Goal: Task Accomplishment & Management: Manage account settings

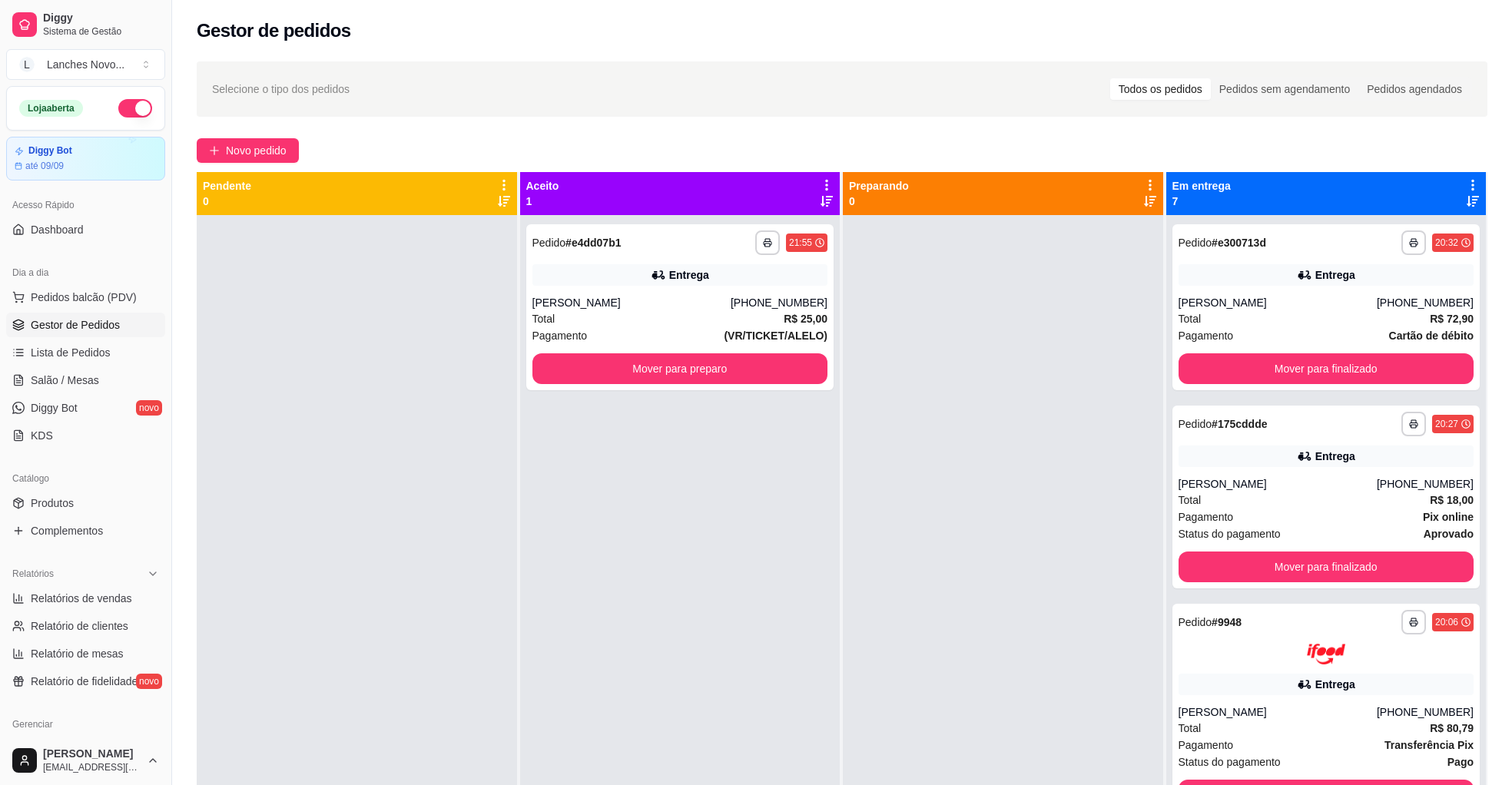
click at [653, 322] on div "Total R$ 25,00" at bounding box center [680, 319] width 296 height 17
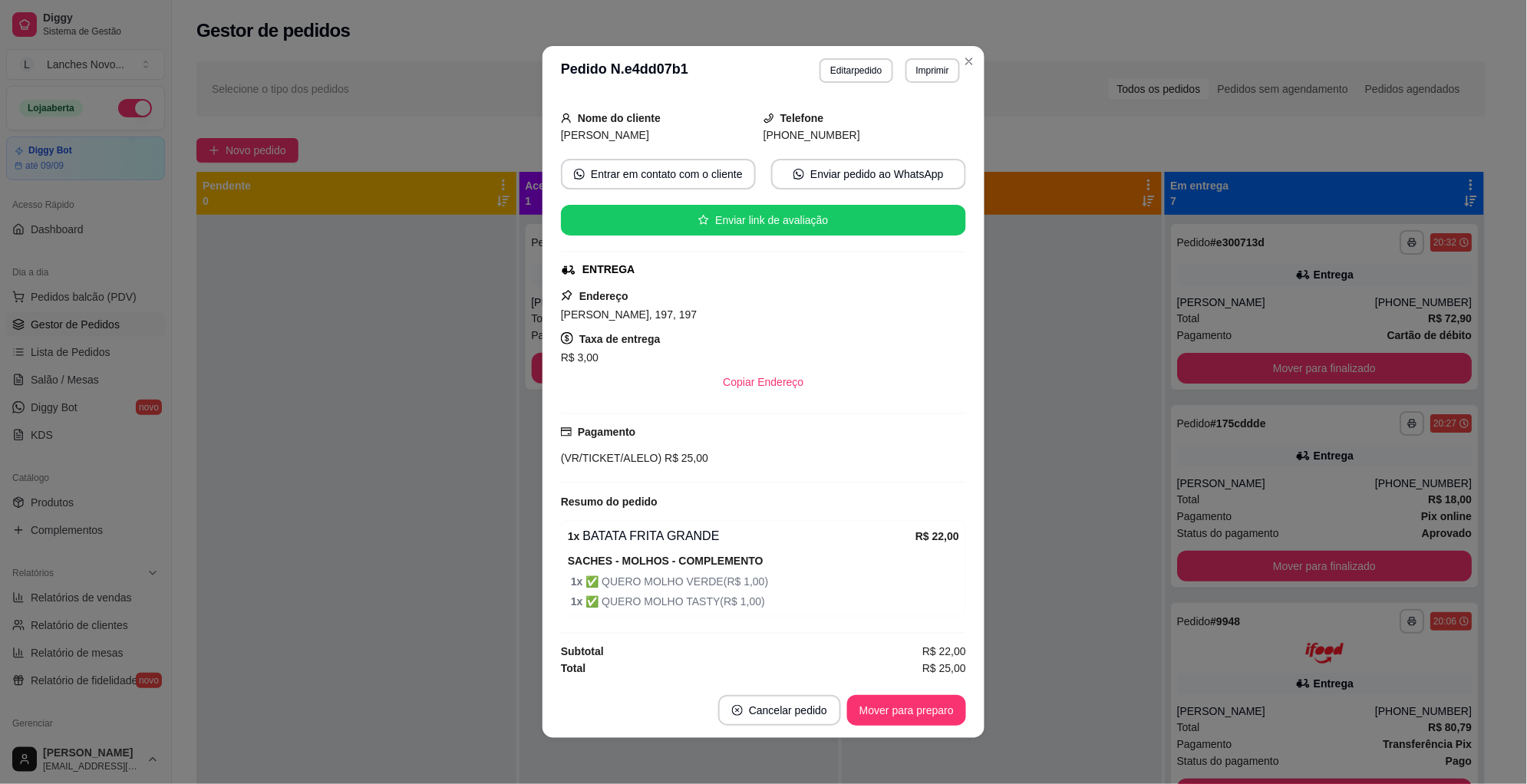
scroll to position [3, 0]
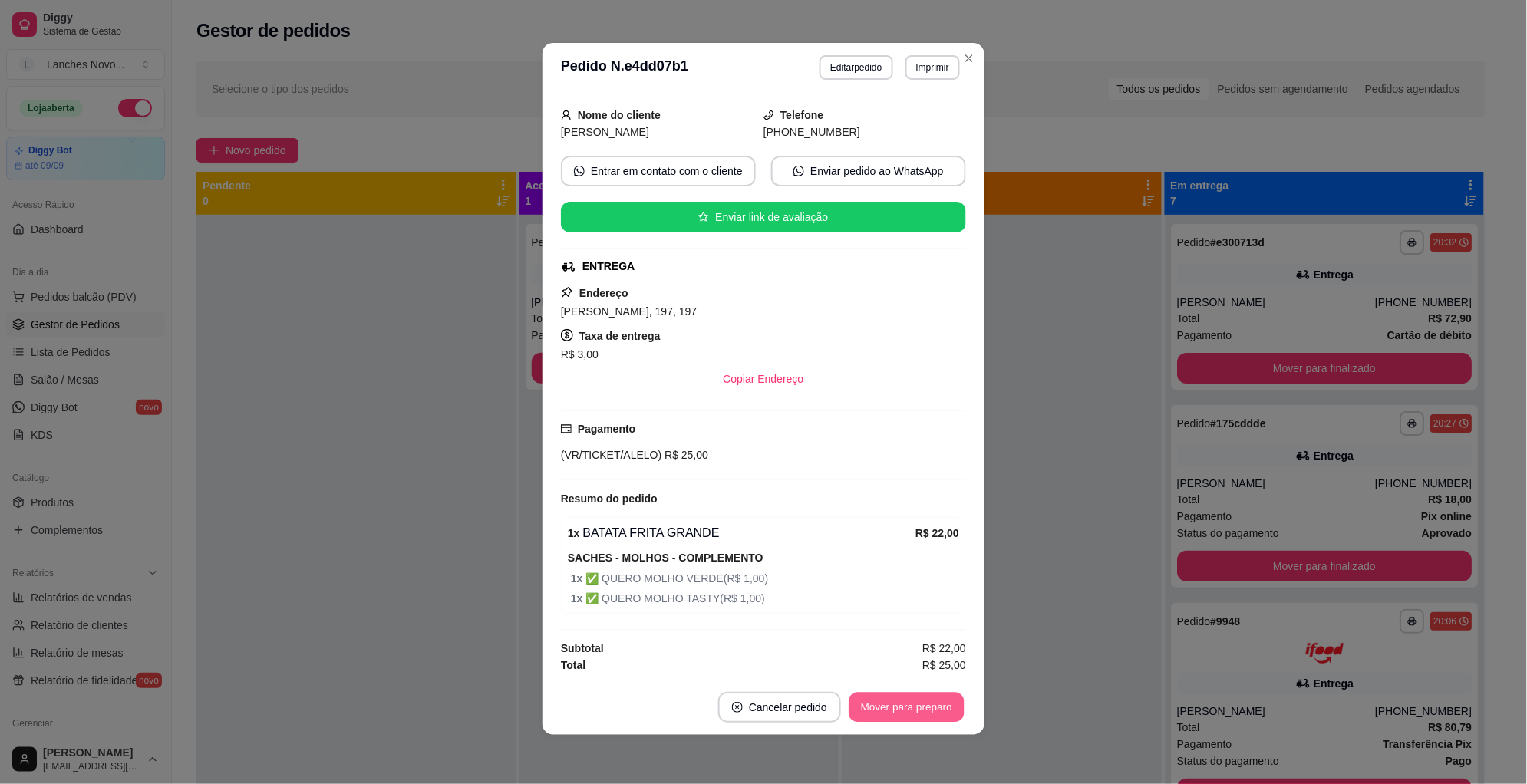
click at [863, 703] on button "Mover para preparo" at bounding box center [906, 707] width 115 height 30
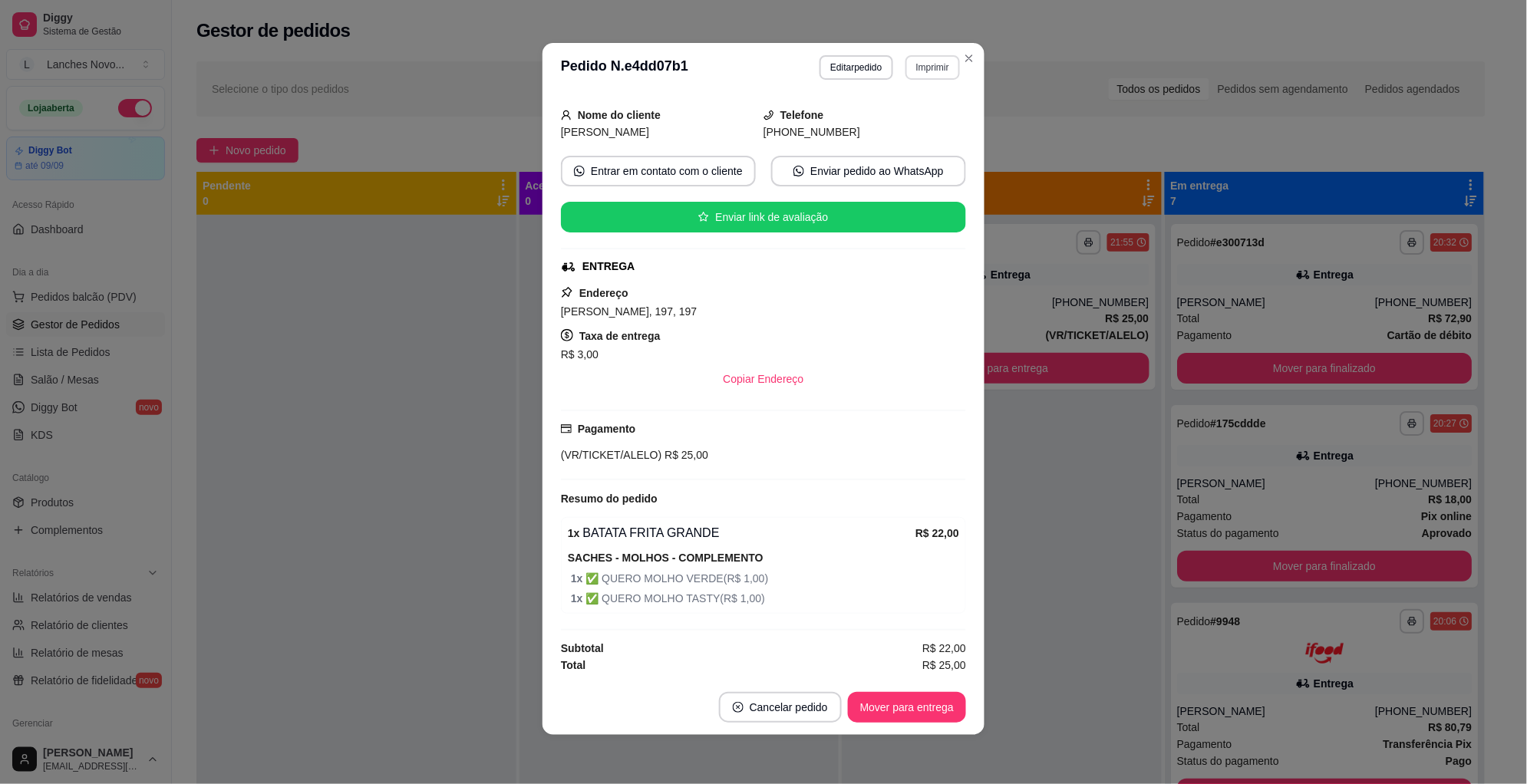
scroll to position [0, 0]
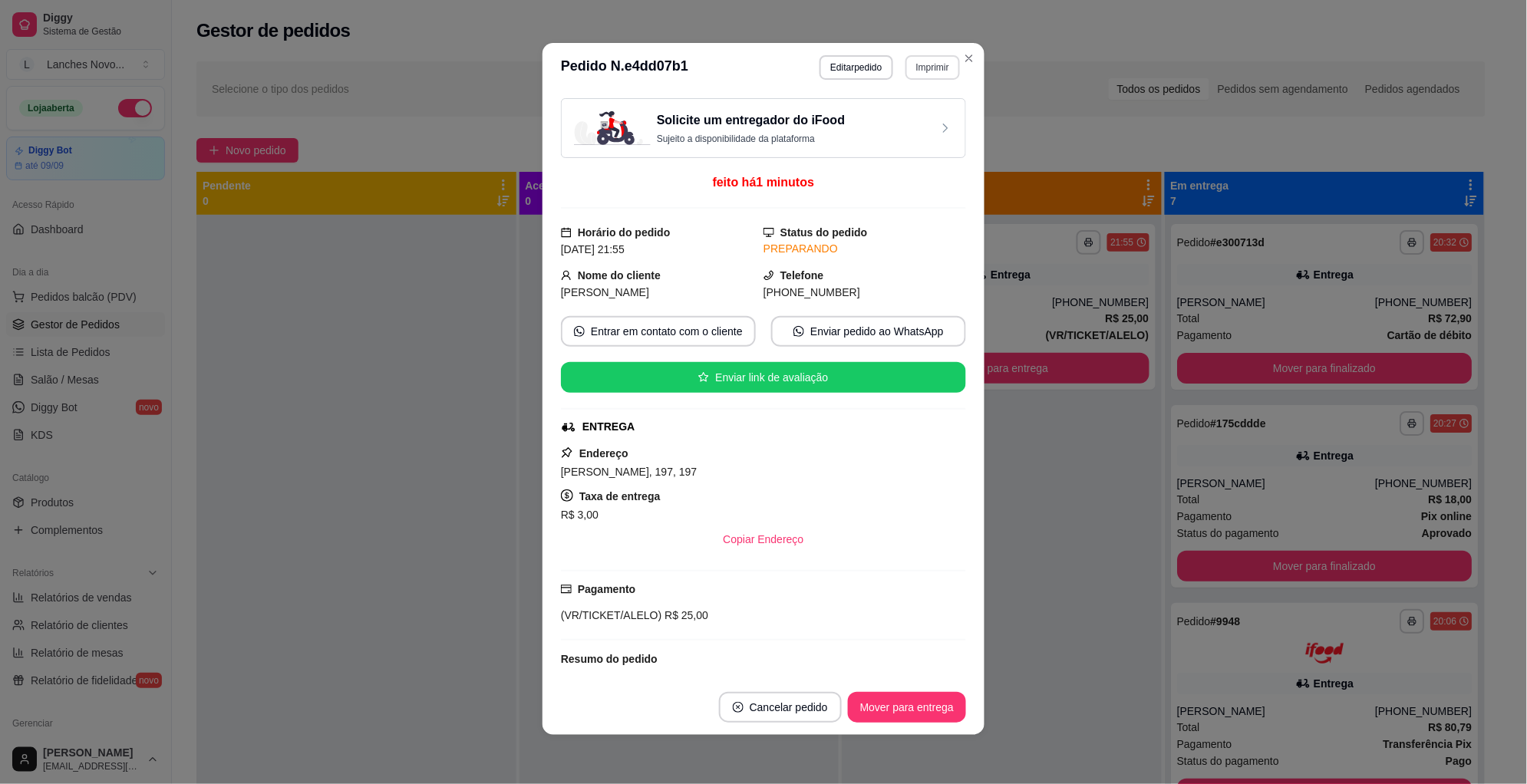
click at [924, 62] on button "Imprimir" at bounding box center [932, 67] width 54 height 25
click at [906, 129] on button "Impressora" at bounding box center [898, 121] width 108 height 24
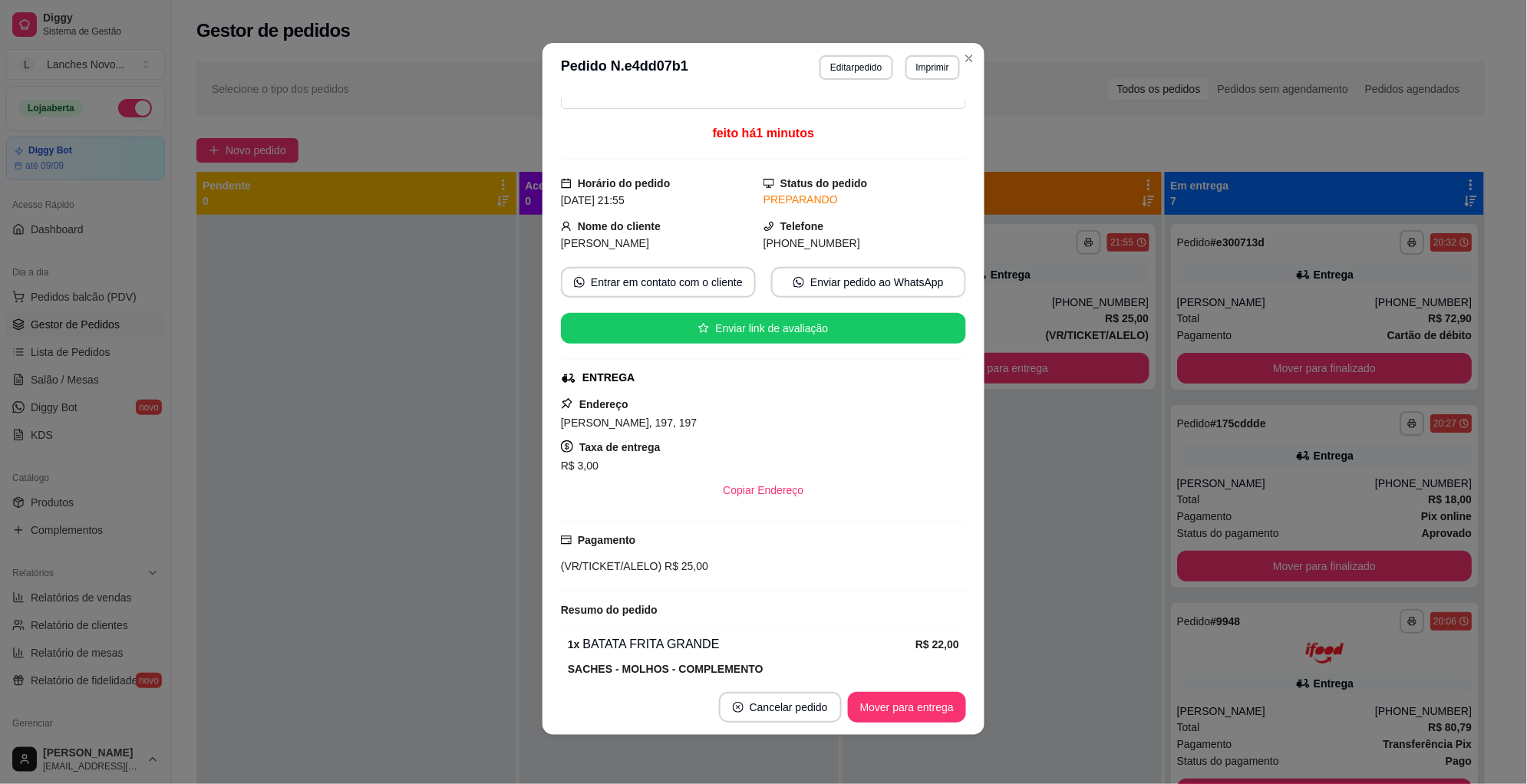
scroll to position [164, 0]
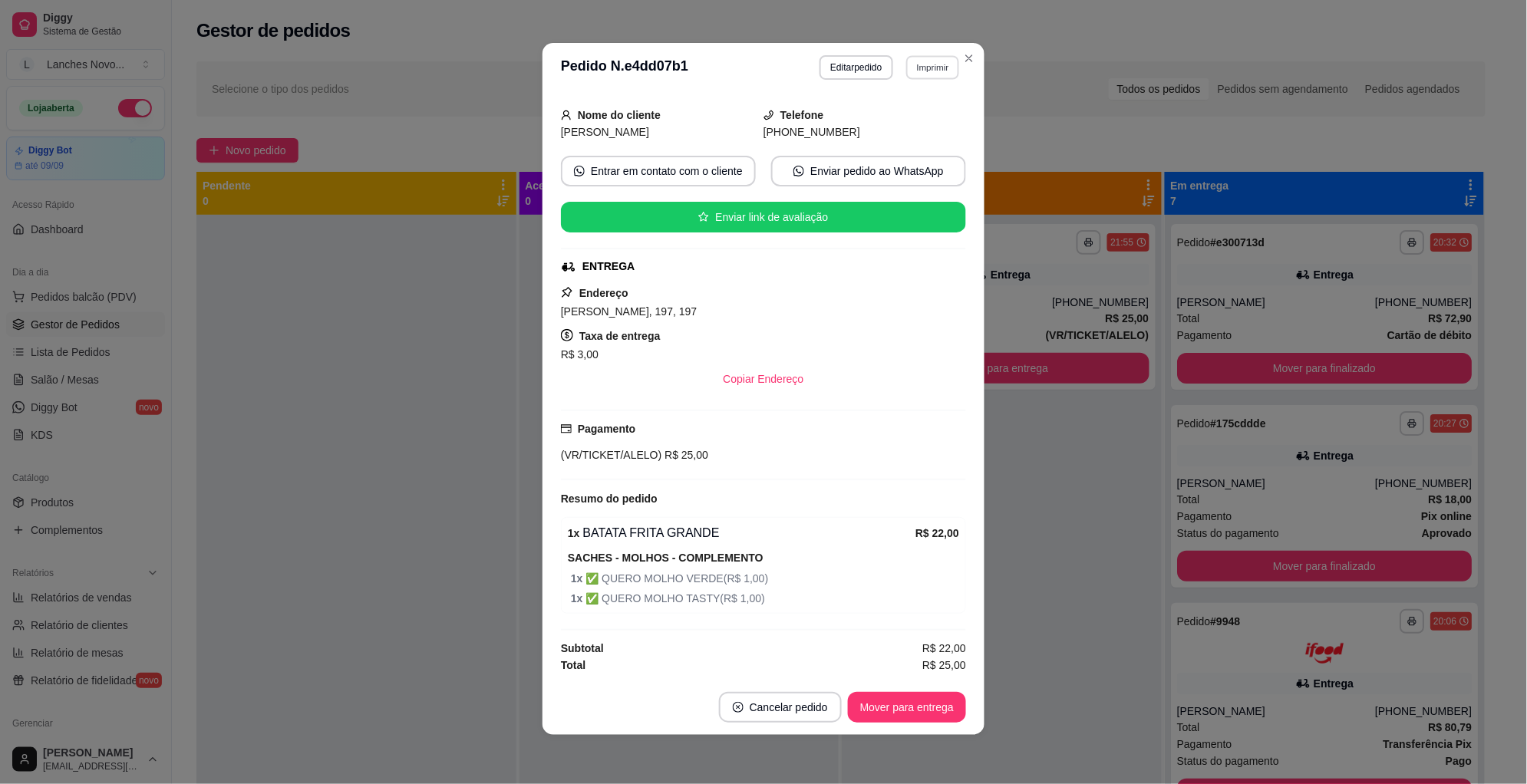
click at [933, 76] on button "Imprimir" at bounding box center [932, 67] width 53 height 24
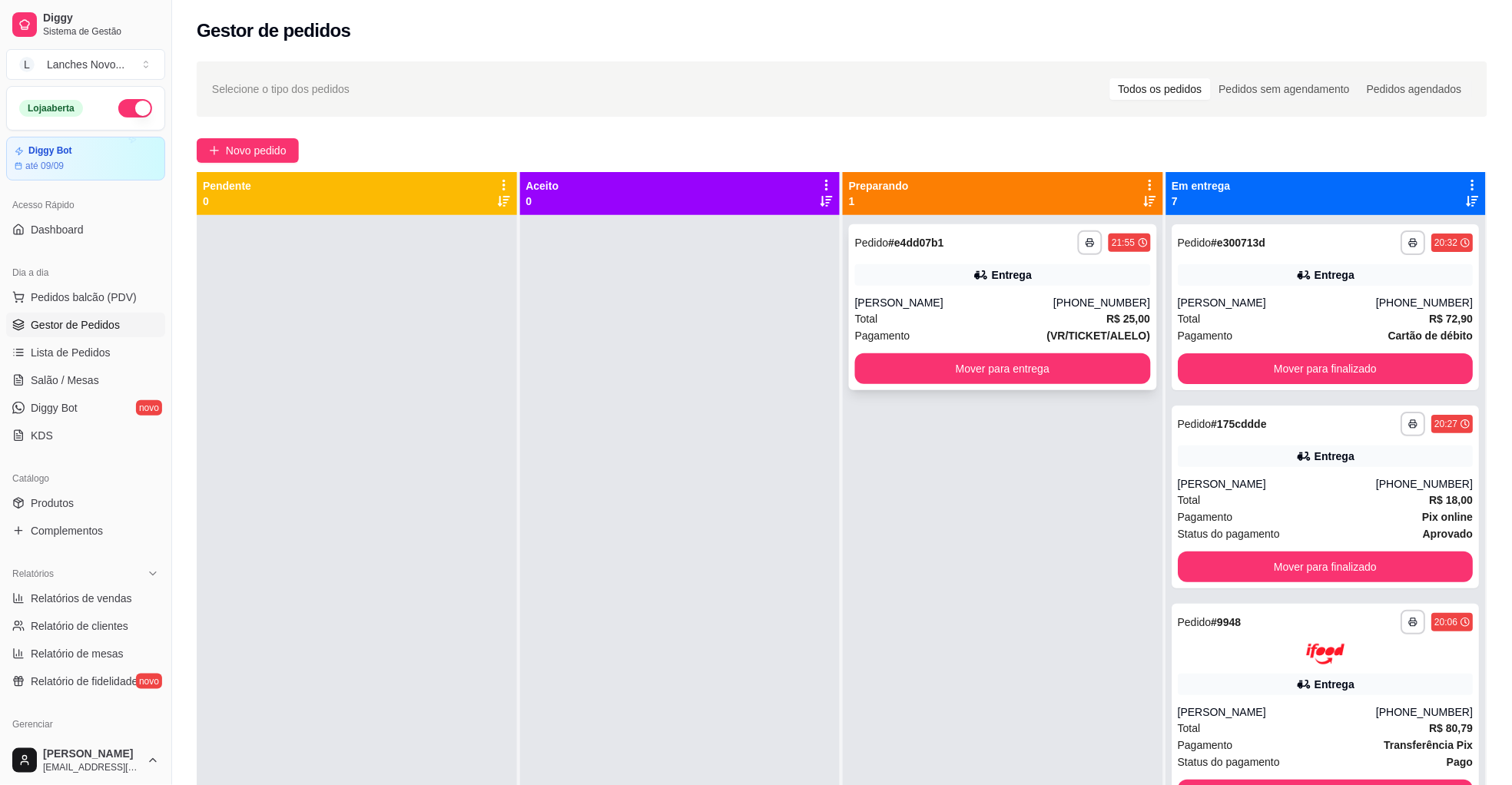
click at [994, 304] on div "[PERSON_NAME]" at bounding box center [954, 303] width 198 height 16
click at [876, 284] on div "Entrega" at bounding box center [1003, 275] width 296 height 22
click at [262, 143] on span "Novo pedido" at bounding box center [256, 150] width 61 height 17
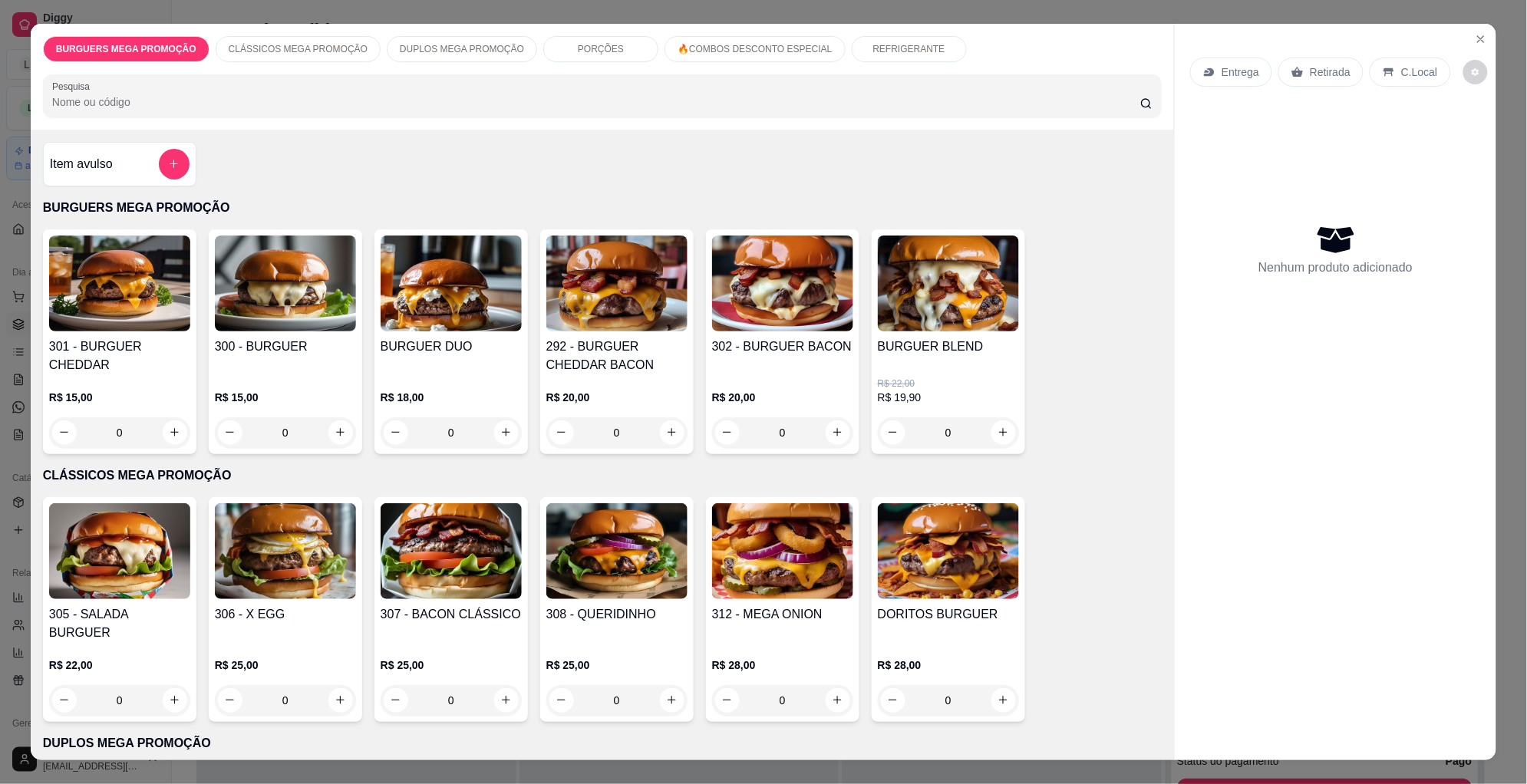
click at [664, 425] on div "0" at bounding box center [617, 433] width 141 height 31
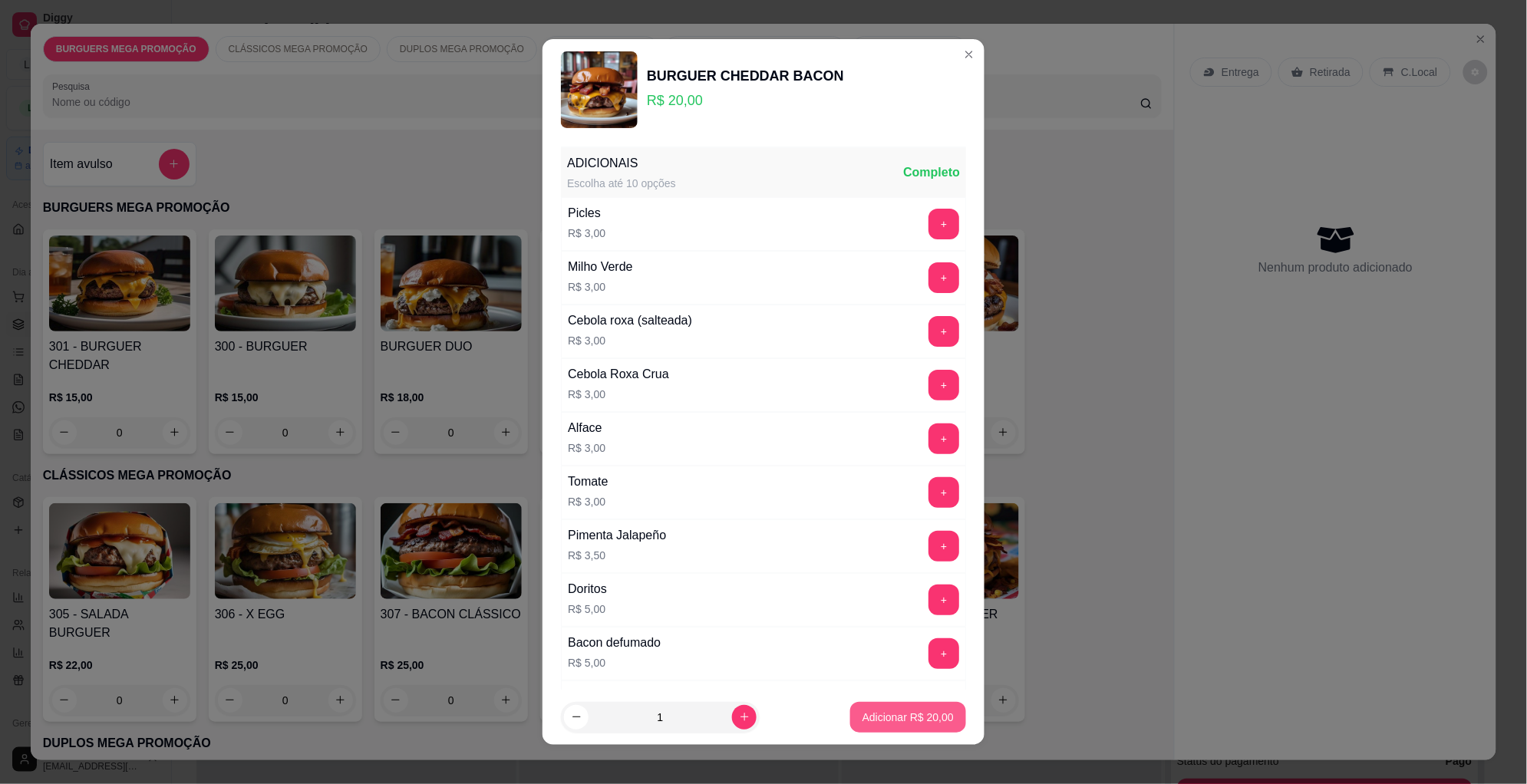
click at [917, 717] on p "Adicionar R$ 20,00" at bounding box center [908, 717] width 91 height 15
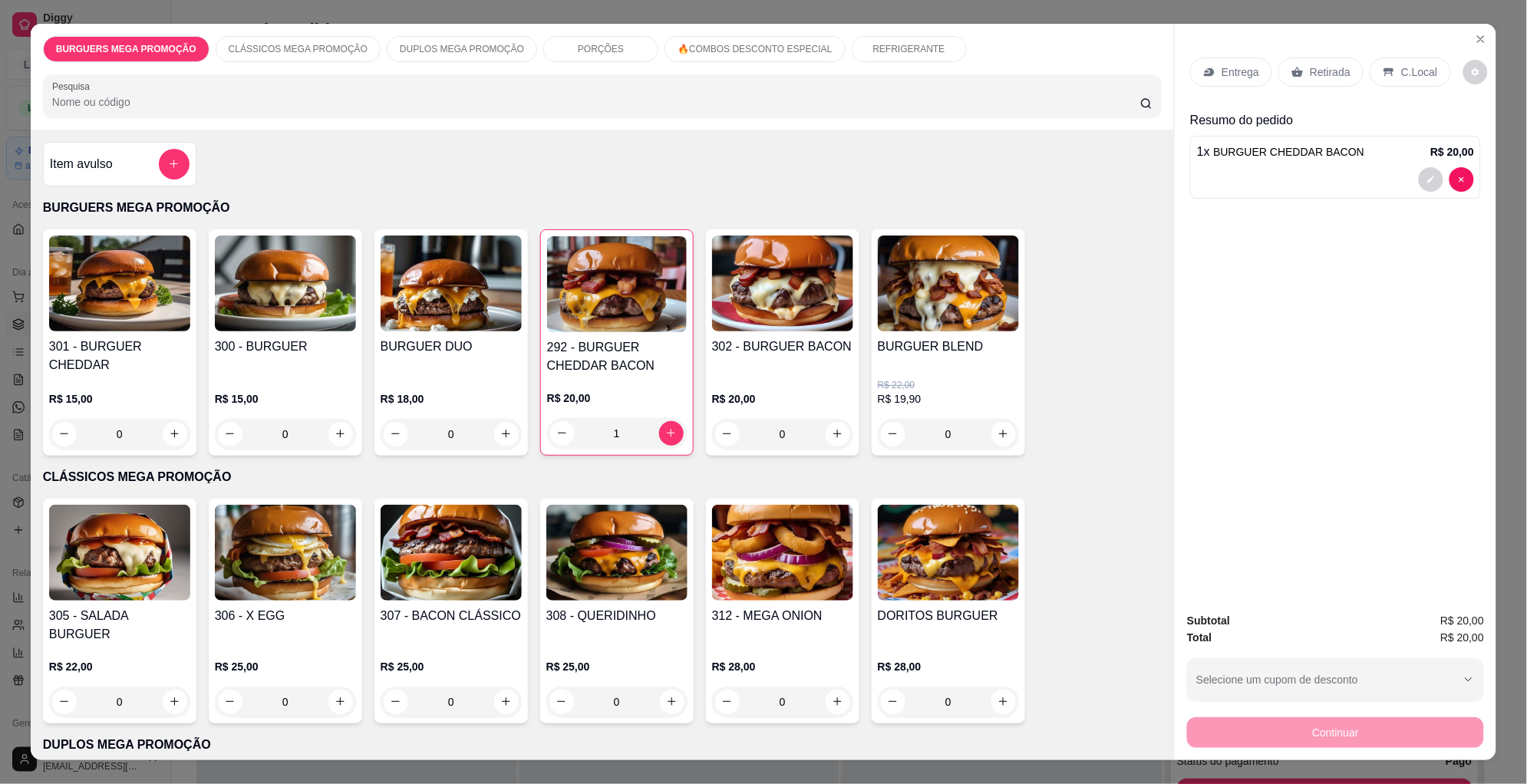
type input "1"
click at [1296, 74] on div "Retirada" at bounding box center [1321, 72] width 85 height 29
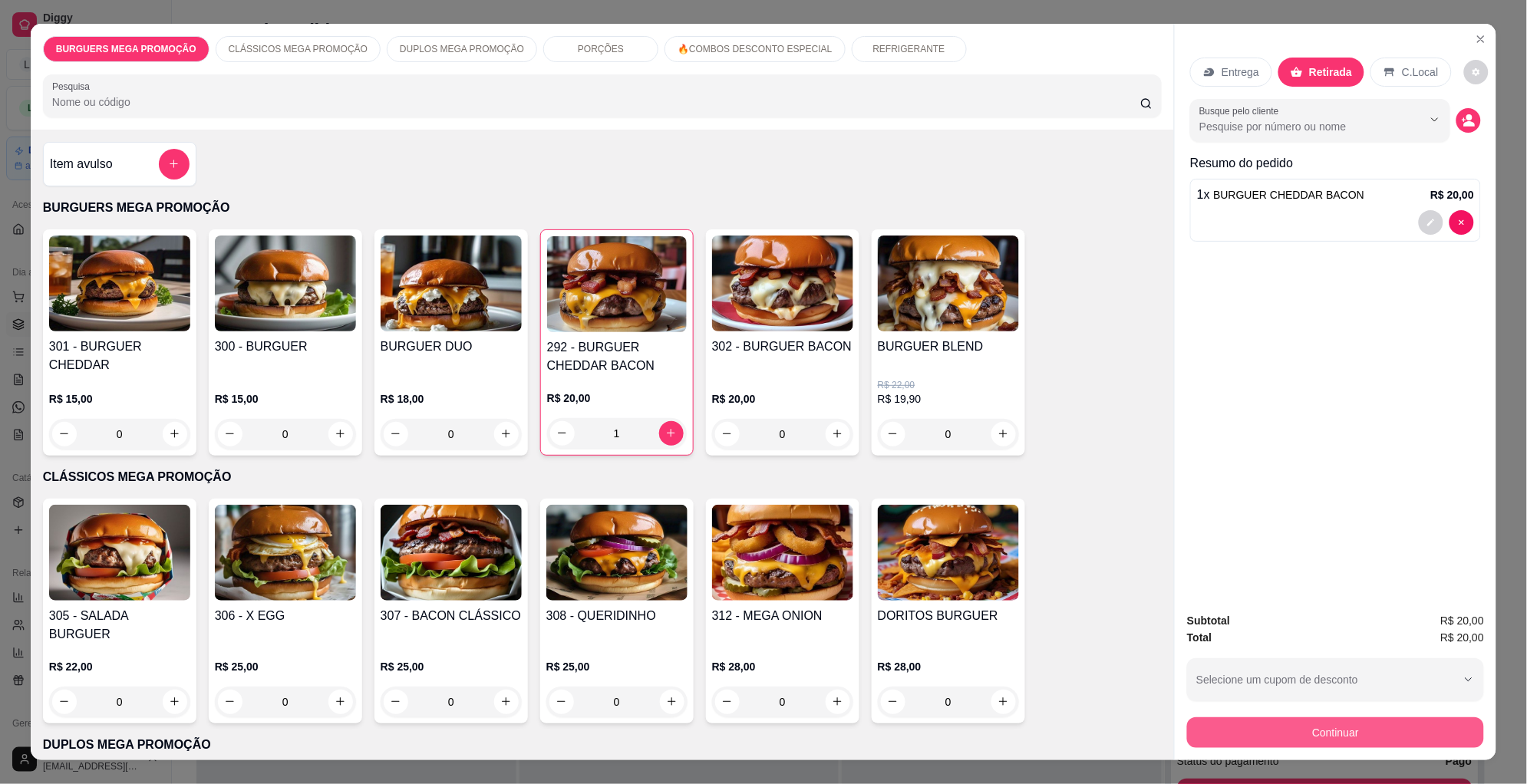
click at [1292, 734] on button "Continuar" at bounding box center [1336, 733] width 297 height 31
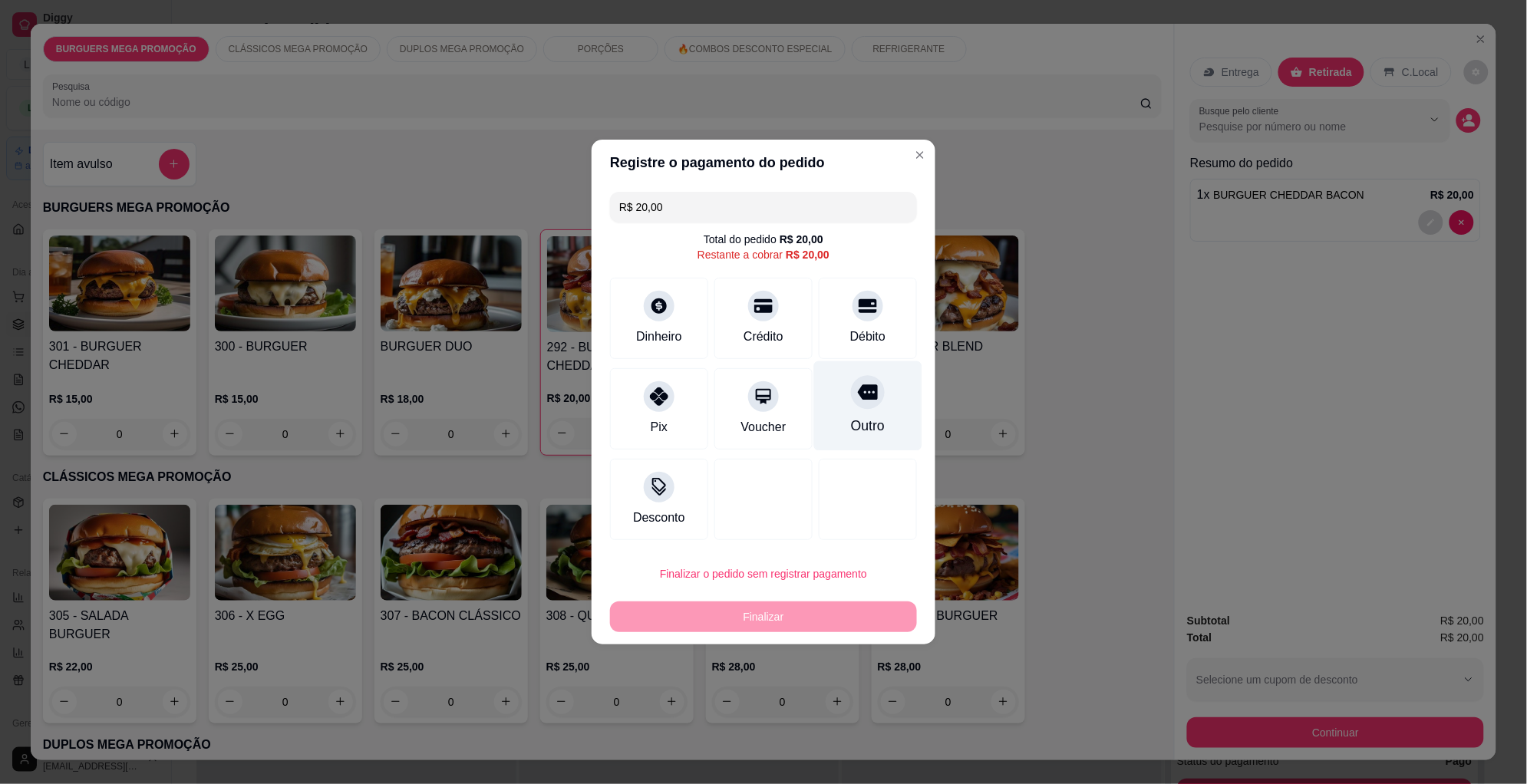
click at [860, 404] on div at bounding box center [868, 392] width 34 height 34
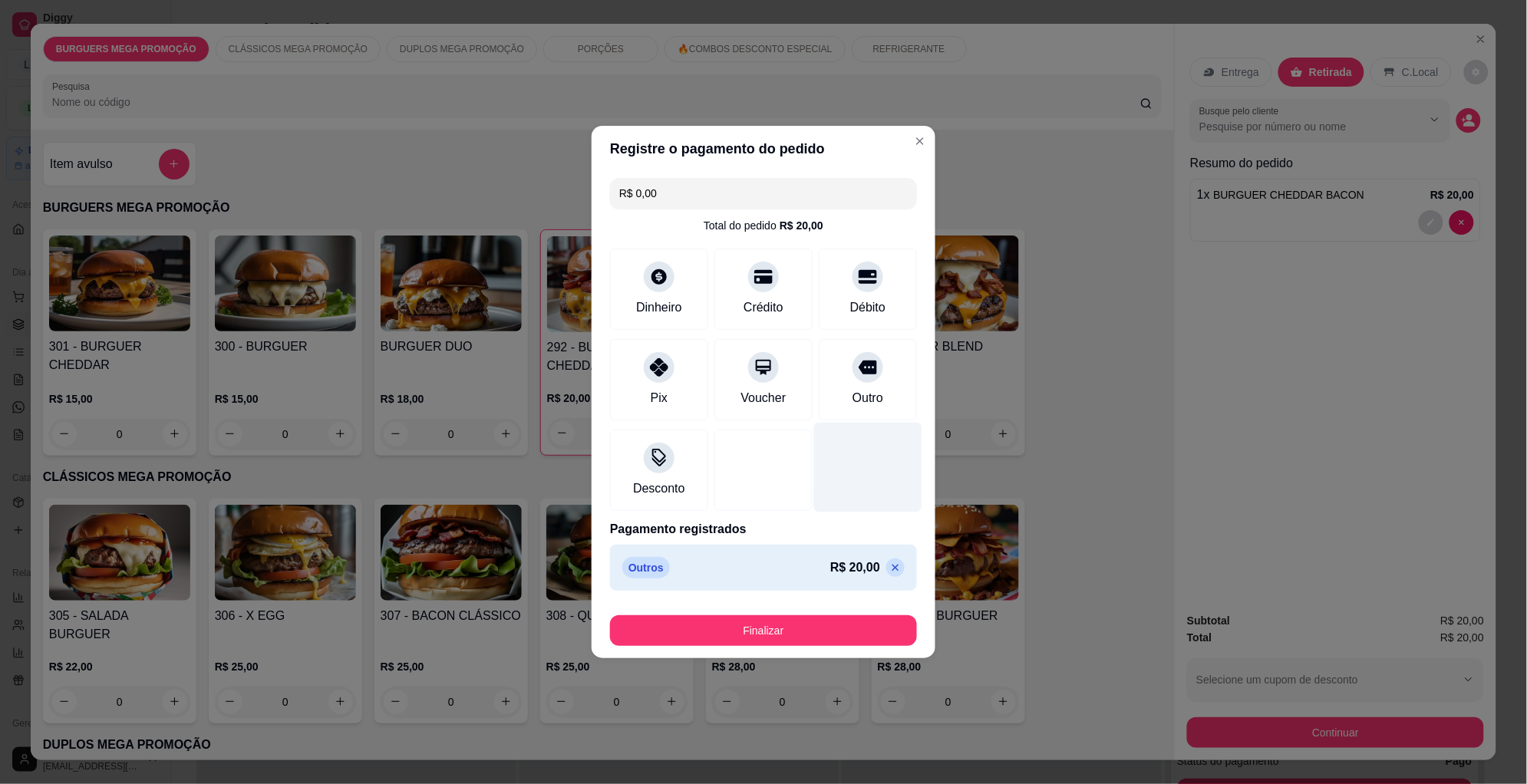
type input "R$ 0,00"
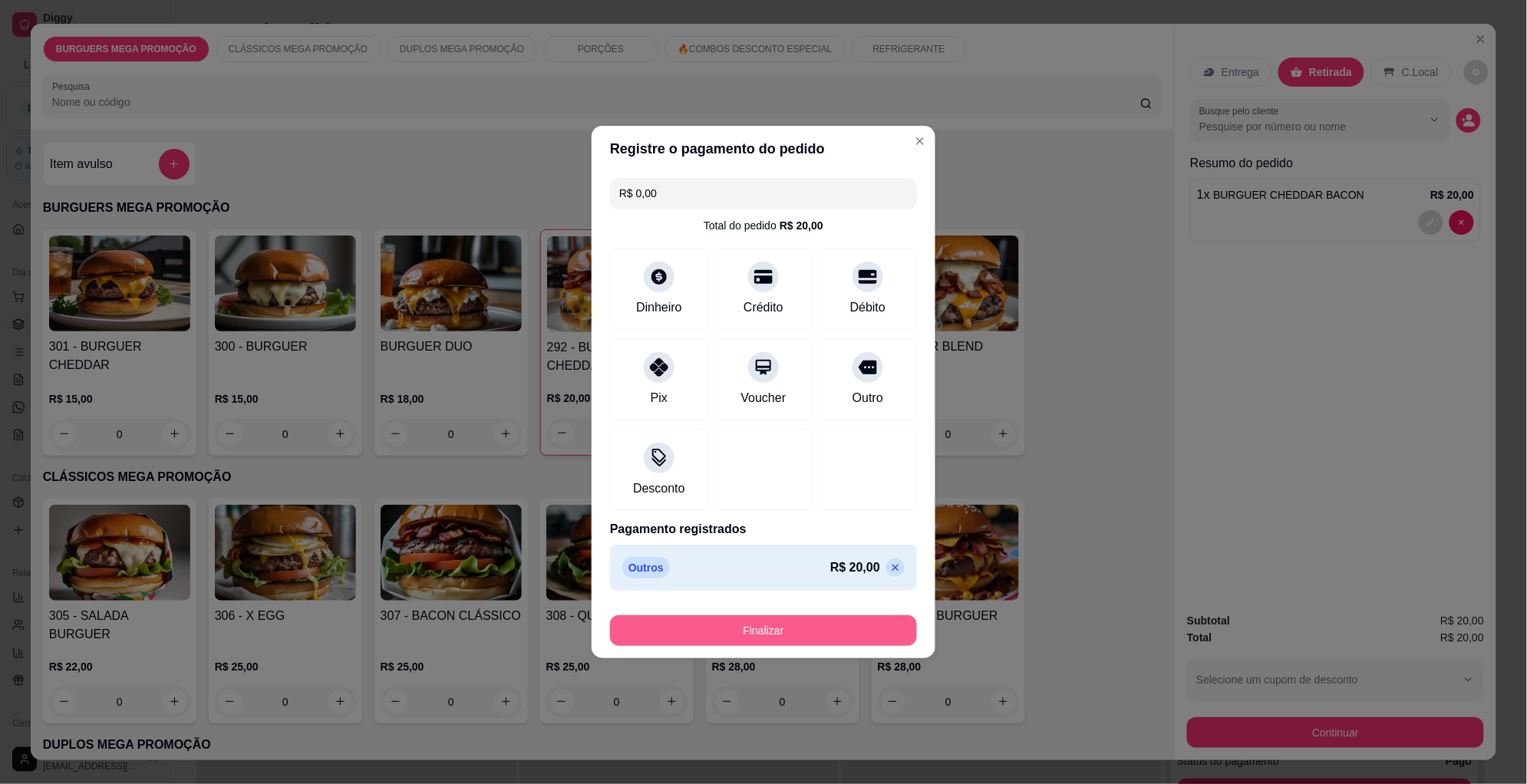
click at [782, 628] on button "Finalizar" at bounding box center [764, 631] width 307 height 31
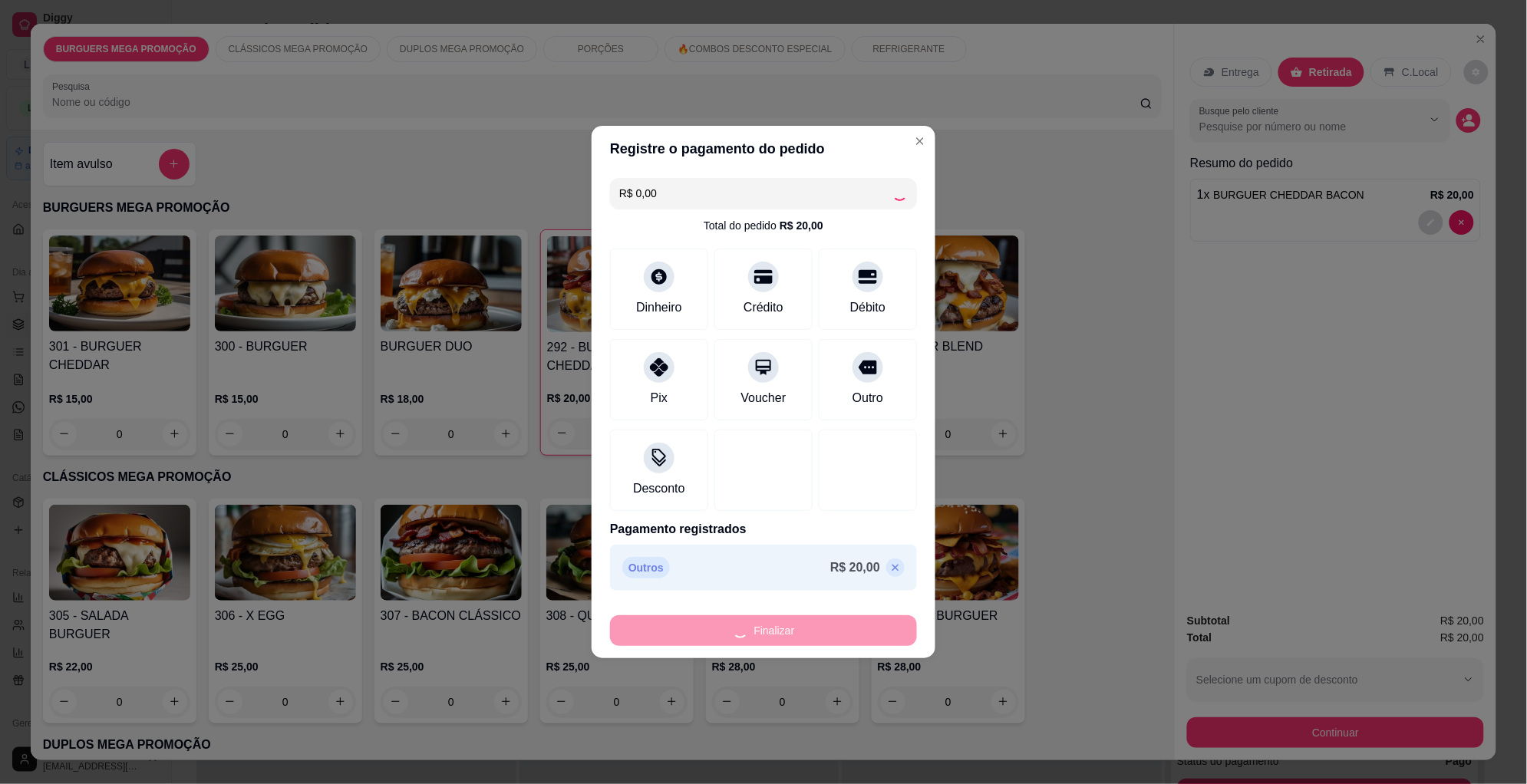
type input "0"
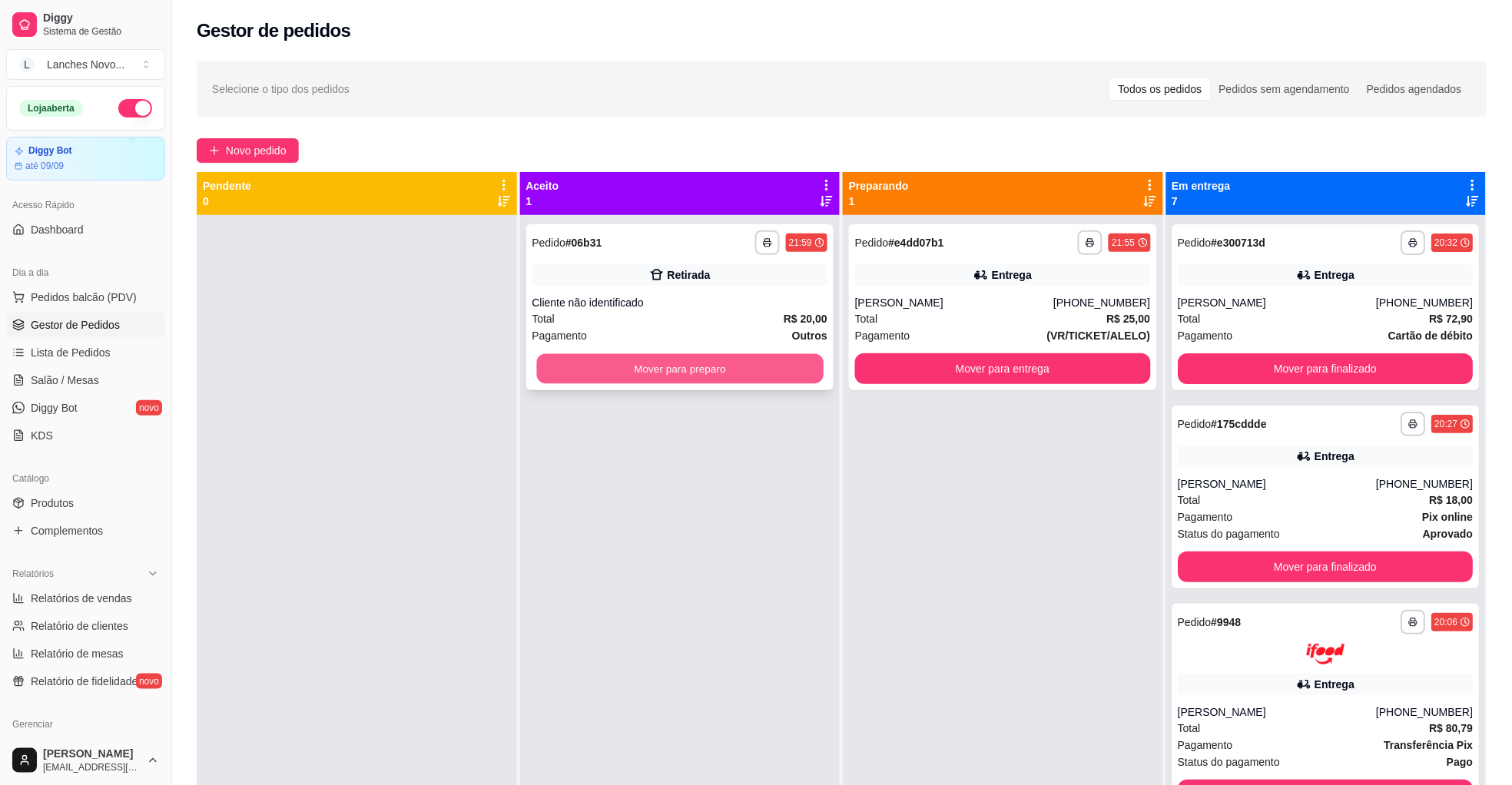
click at [643, 373] on button "Mover para preparo" at bounding box center [679, 368] width 286 height 30
click at [87, 351] on span "Lista de Pedidos" at bounding box center [71, 353] width 80 height 16
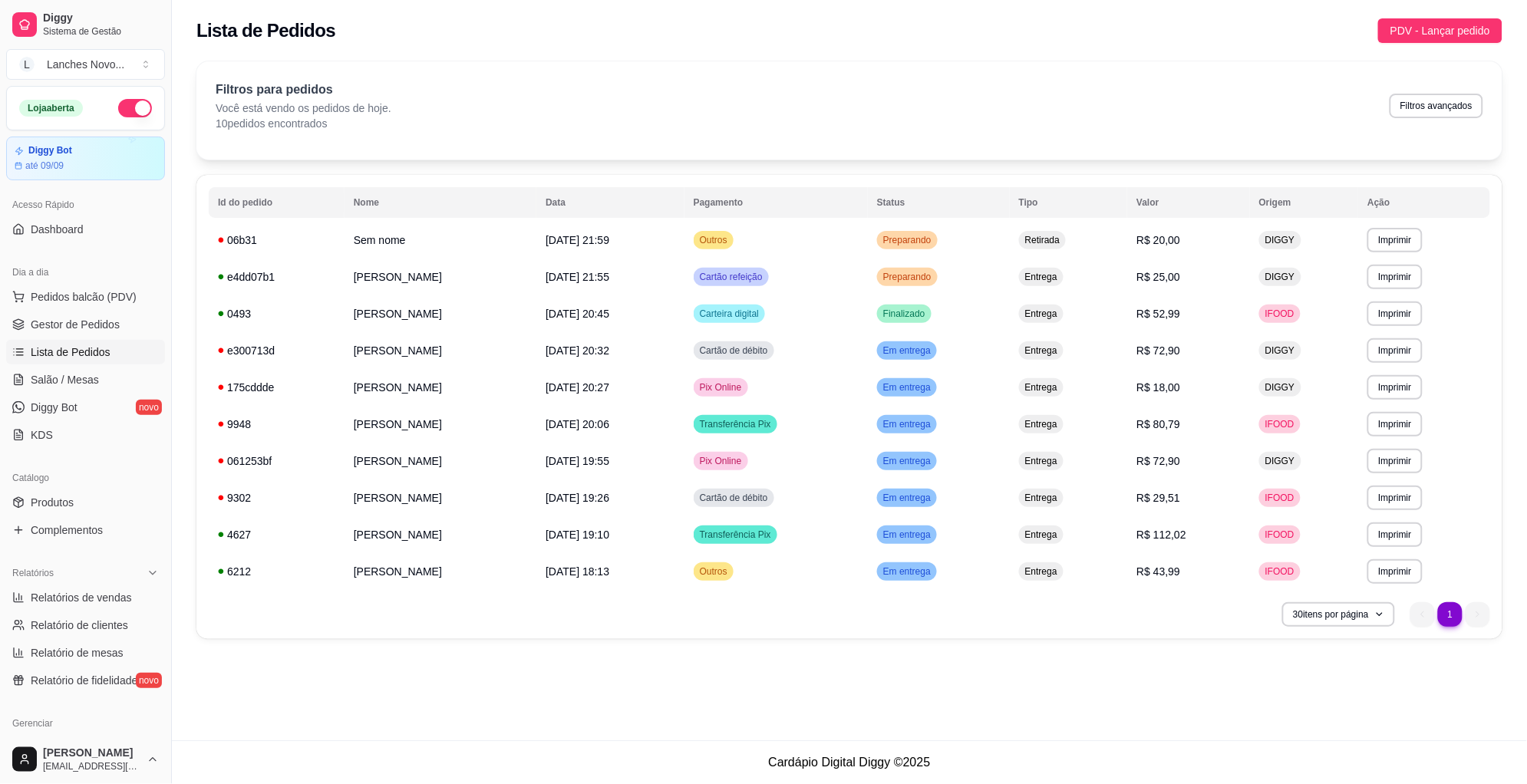
click at [429, 695] on div "**********" at bounding box center [850, 370] width 1355 height 740
click at [64, 328] on span "Gestor de Pedidos" at bounding box center [75, 325] width 89 height 15
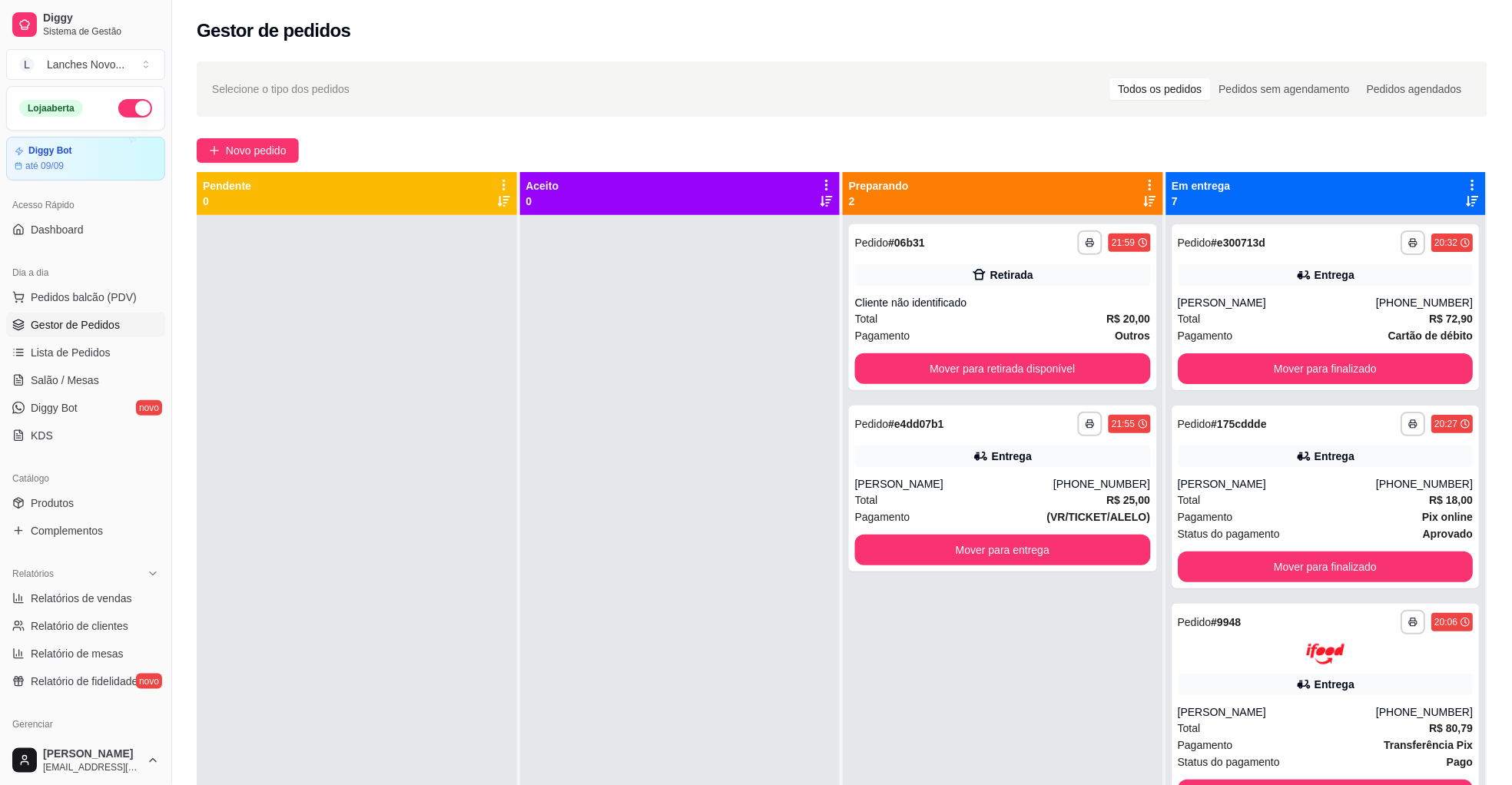
click at [661, 434] on div at bounding box center [680, 607] width 321 height 785
click at [621, 524] on div at bounding box center [680, 607] width 321 height 785
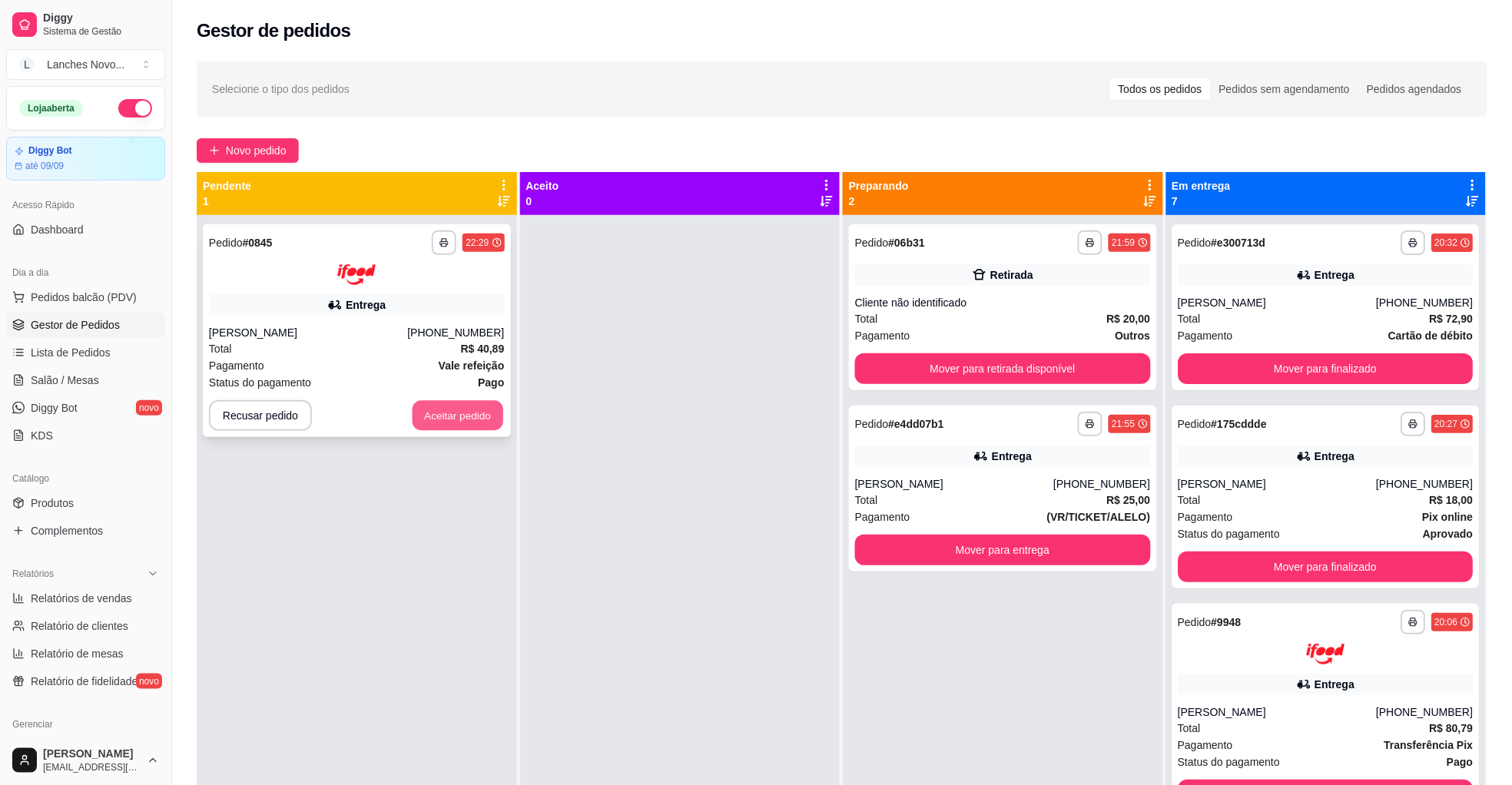
click at [465, 406] on button "Aceitar pedido" at bounding box center [458, 415] width 91 height 30
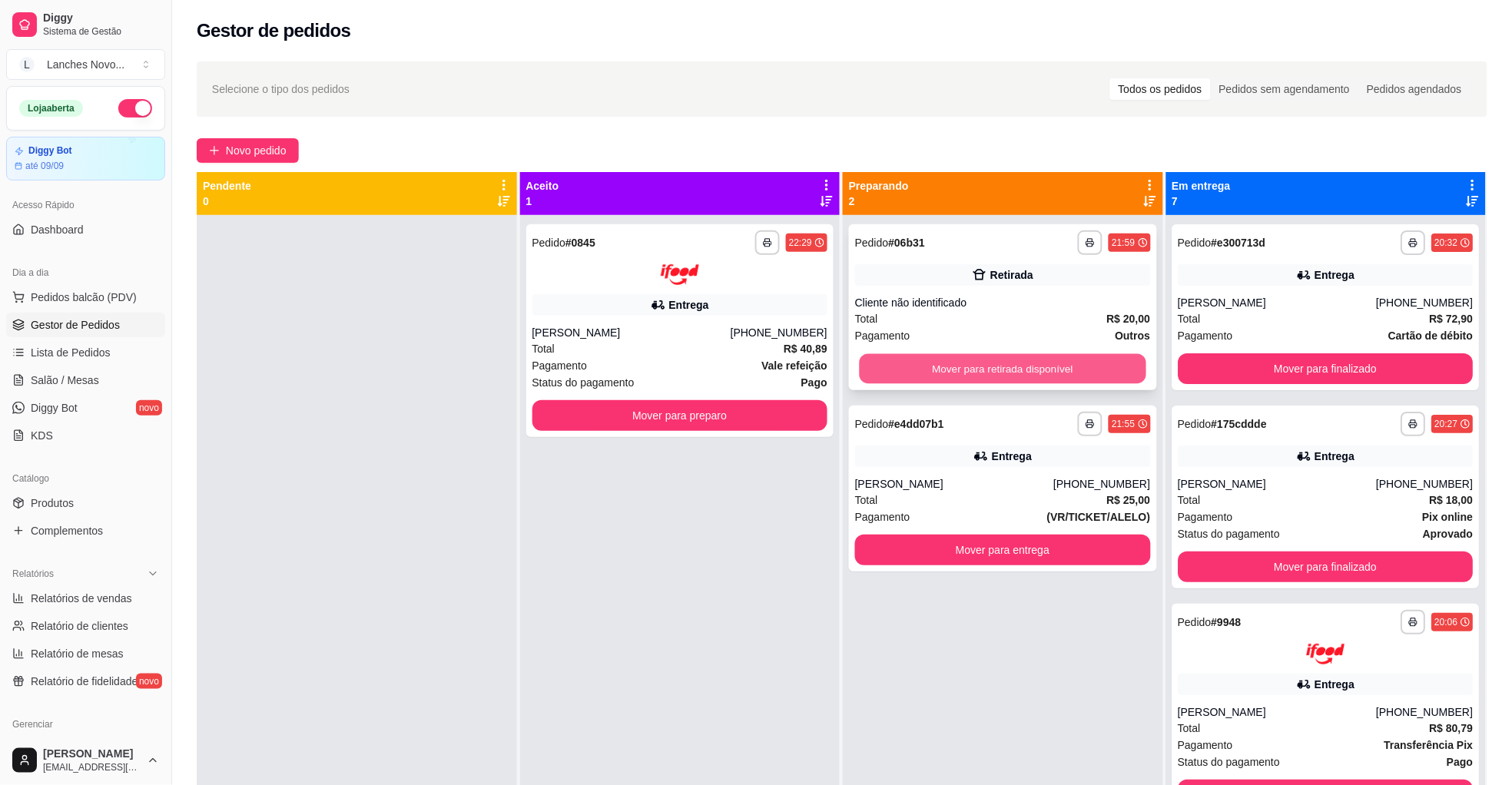
click at [893, 353] on div "Mover para retirada disponível" at bounding box center [1003, 368] width 296 height 31
click at [1011, 365] on button "Mover para retirada disponível" at bounding box center [1003, 368] width 296 height 31
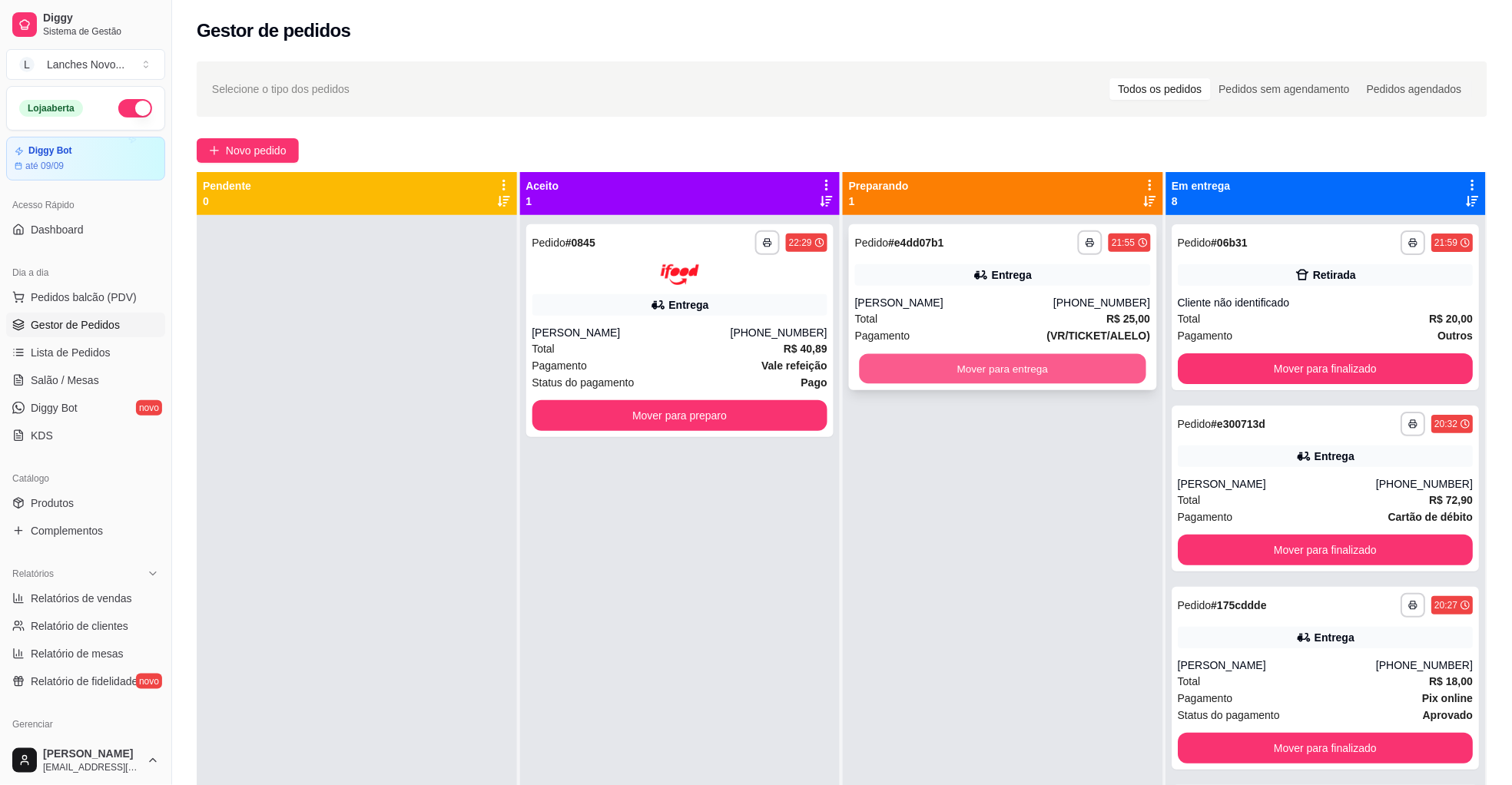
click at [1018, 368] on button "Mover para entrega" at bounding box center [1003, 368] width 286 height 30
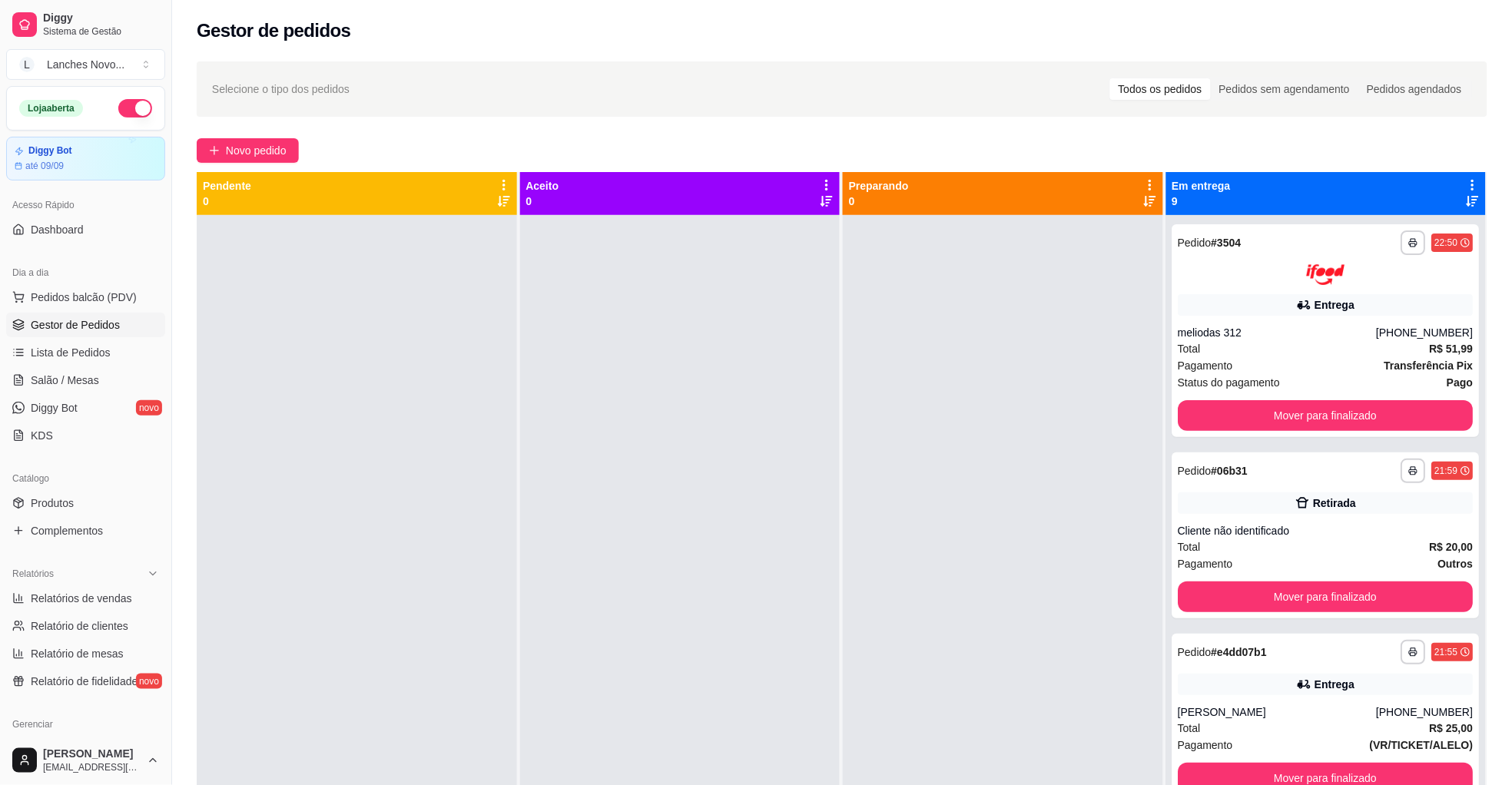
click at [118, 99] on button "button" at bounding box center [135, 109] width 34 height 19
click at [68, 74] on button "L Lanches Novo ..." at bounding box center [85, 64] width 159 height 31
click at [224, 296] on div at bounding box center [356, 607] width 321 height 785
click at [187, 299] on div "**********" at bounding box center [842, 514] width 1340 height 923
click at [190, 233] on div "**********" at bounding box center [842, 514] width 1340 height 923
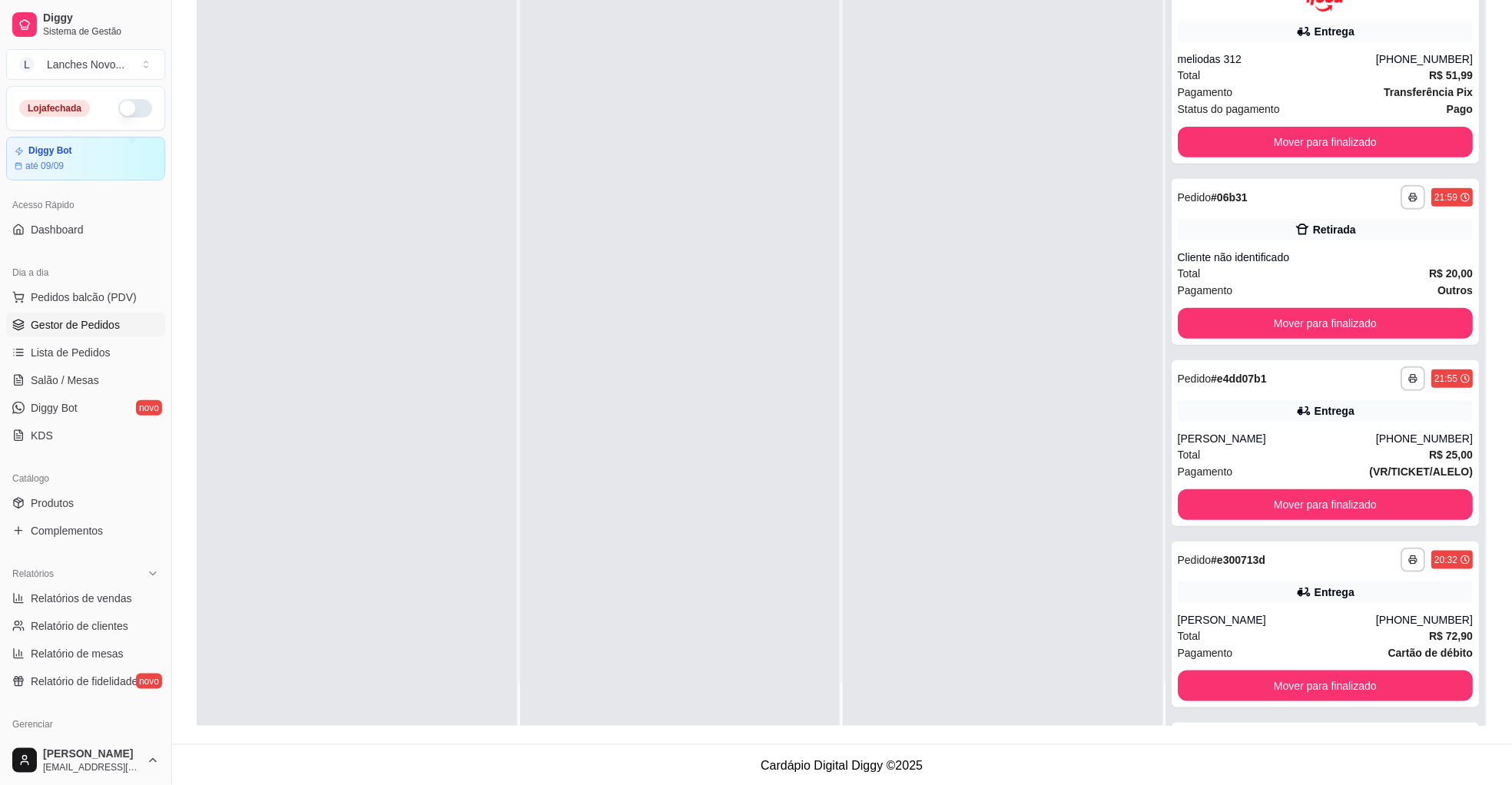
scroll to position [234, 0]
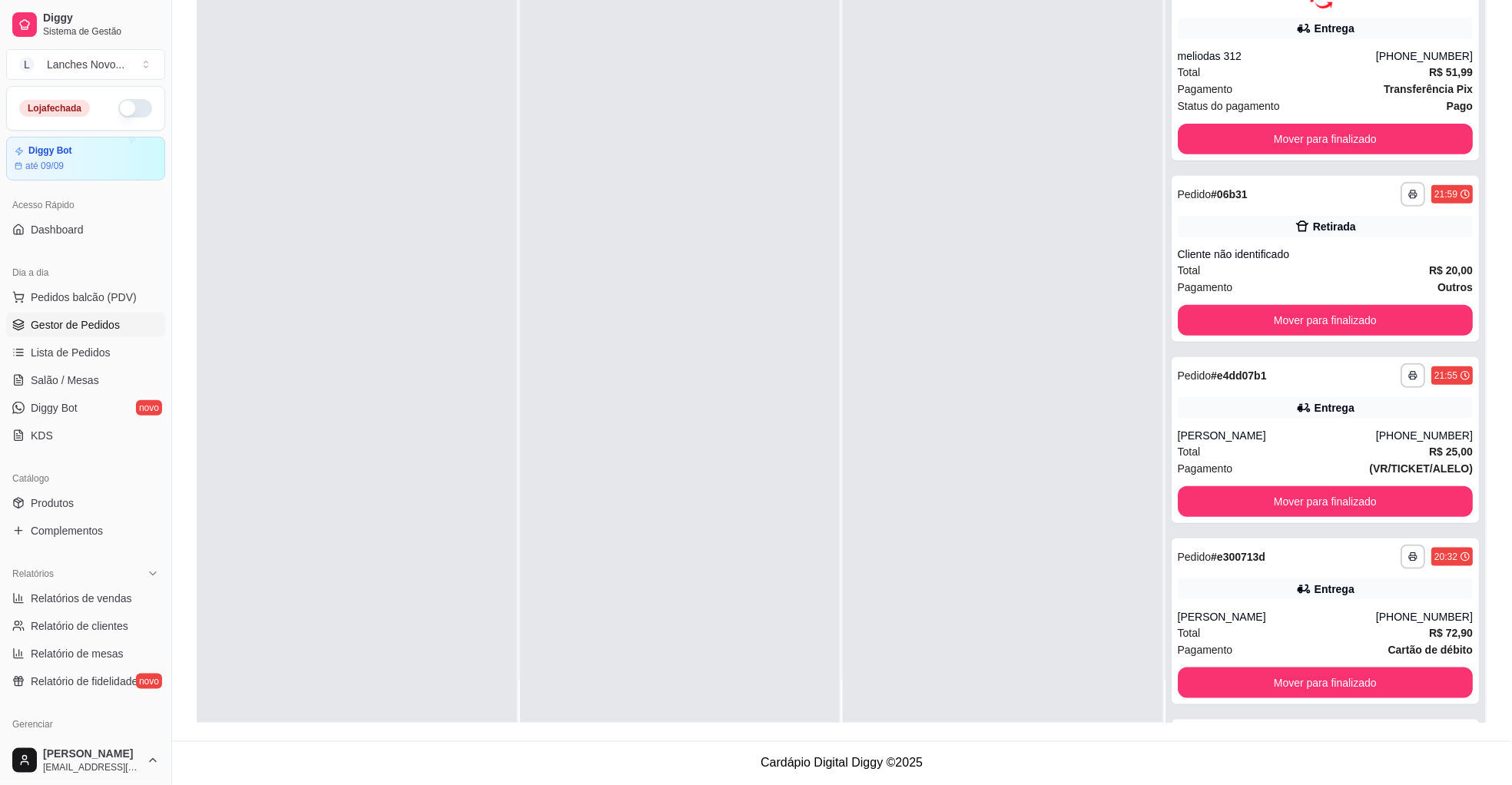
click at [185, 336] on div "**********" at bounding box center [842, 279] width 1340 height 923
